Goal: Information Seeking & Learning: Learn about a topic

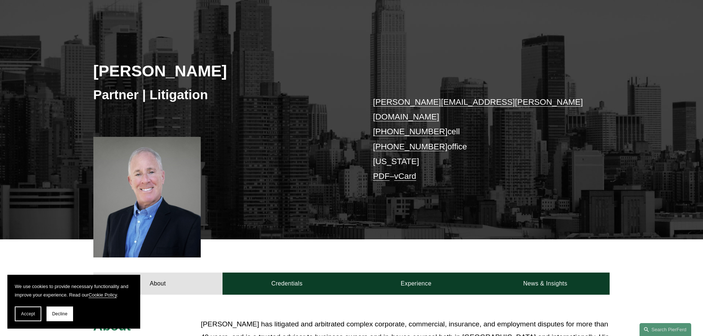
scroll to position [184, 0]
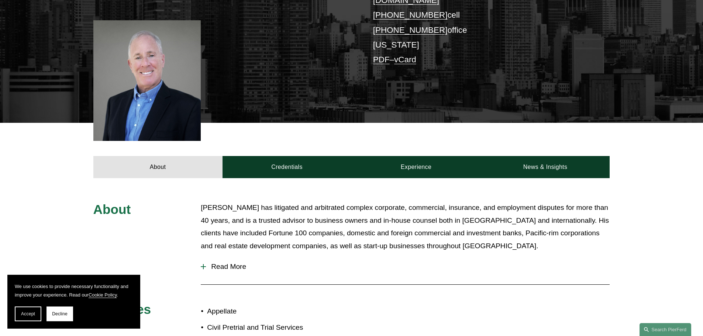
click at [300, 201] on p "[PERSON_NAME] has litigated and arbitrated complex corporate, commercial, insur…" at bounding box center [405, 226] width 409 height 51
click at [235, 263] on span "Read More" at bounding box center [408, 267] width 404 height 8
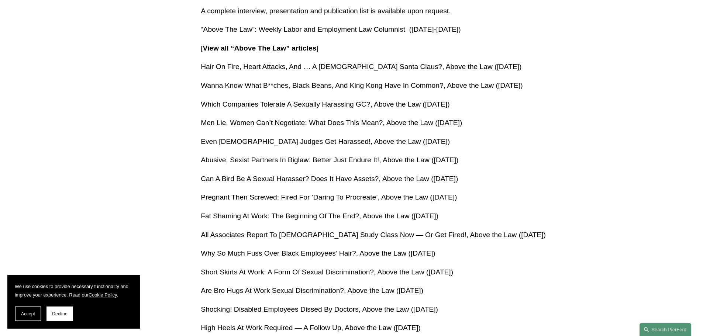
scroll to position [954, 0]
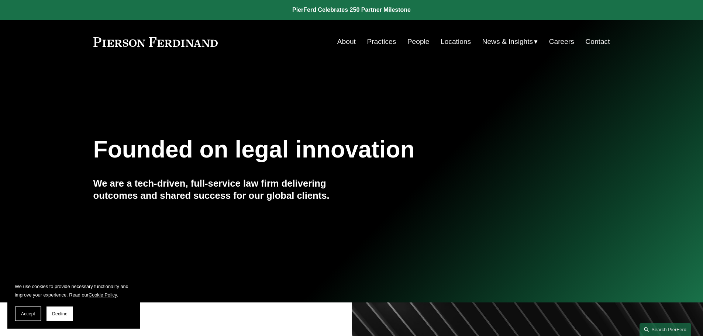
click at [418, 41] on link "People" at bounding box center [418, 42] width 22 height 14
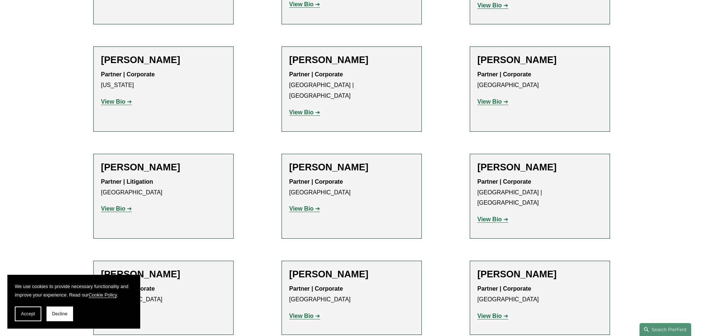
scroll to position [1809, 0]
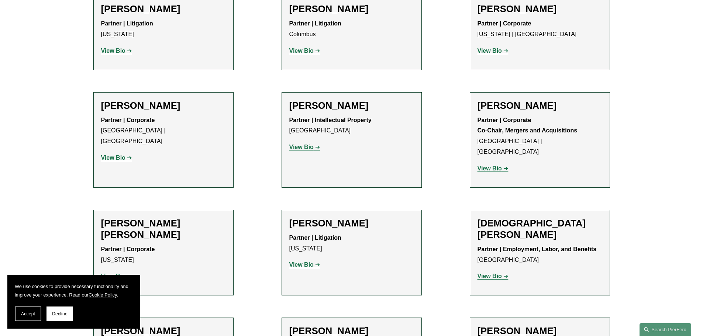
click at [323, 218] on h2 "[PERSON_NAME]" at bounding box center [351, 223] width 125 height 11
click at [312, 262] on strong "View Bio" at bounding box center [301, 265] width 24 height 6
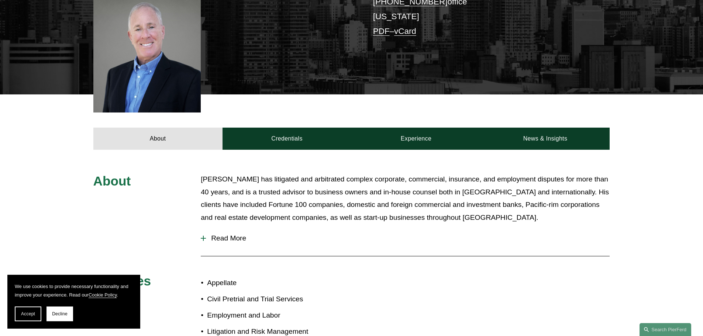
scroll to position [37, 0]
